Goal: Information Seeking & Learning: Learn about a topic

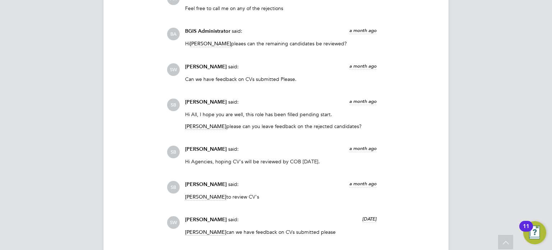
scroll to position [1751, 0]
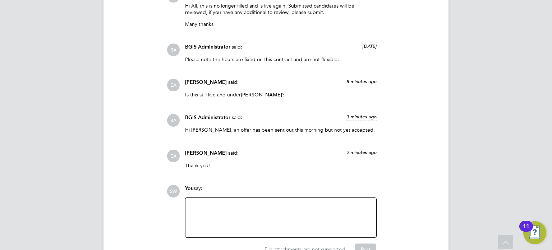
scroll to position [1818, 0]
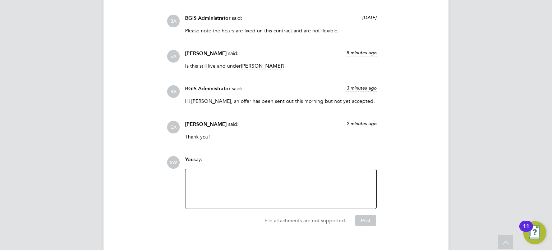
scroll to position [1818, 0]
